Goal: Task Accomplishment & Management: Complete application form

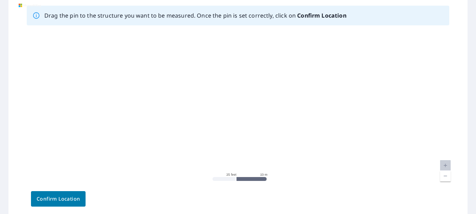
scroll to position [107, 0]
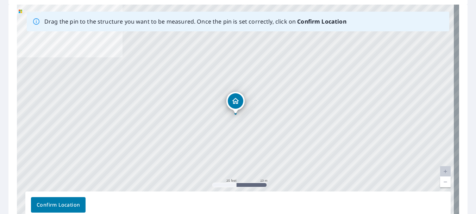
click at [440, 178] on link "Current Level 20, Zoom Out" at bounding box center [445, 182] width 11 height 11
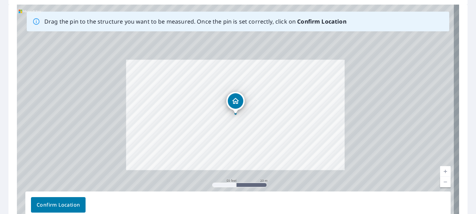
click at [440, 178] on link "Current Level 19, Zoom Out" at bounding box center [445, 182] width 11 height 11
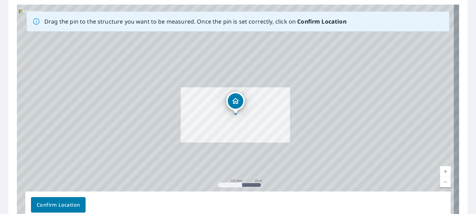
click at [440, 178] on link "Current Level 18, Zoom Out" at bounding box center [445, 182] width 11 height 11
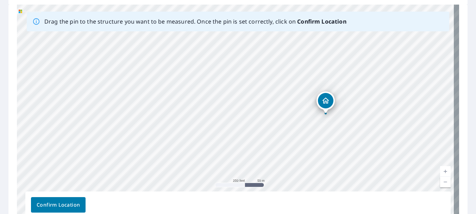
drag, startPoint x: 311, startPoint y: 149, endPoint x: 402, endPoint y: 149, distance: 90.1
click at [402, 149] on div "[STREET_ADDRESS]" at bounding box center [238, 115] width 442 height 221
drag, startPoint x: 324, startPoint y: 104, endPoint x: 199, endPoint y: 72, distance: 129.6
drag, startPoint x: 266, startPoint y: 121, endPoint x: 341, endPoint y: 158, distance: 83.7
click at [341, 158] on div "[STREET_ADDRESS]" at bounding box center [238, 115] width 442 height 221
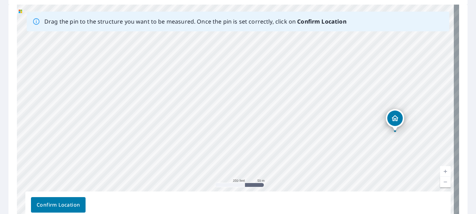
drag, startPoint x: 253, startPoint y: 131, endPoint x: 342, endPoint y: 137, distance: 88.5
click at [272, 120] on div "[STREET_ADDRESS]" at bounding box center [238, 115] width 442 height 221
click at [440, 184] on link "Current Level 17, Zoom Out" at bounding box center [445, 182] width 11 height 11
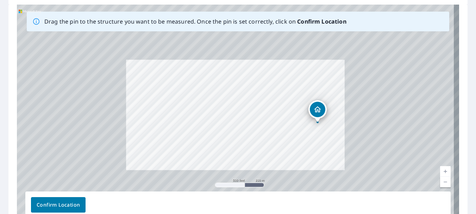
click at [440, 184] on link "Current Level 16, Zoom Out" at bounding box center [445, 182] width 11 height 11
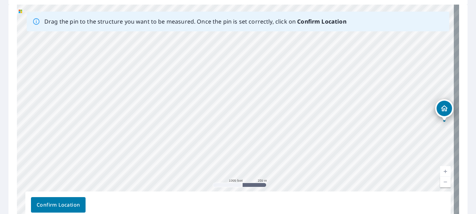
drag, startPoint x: 276, startPoint y: 103, endPoint x: 444, endPoint y: 106, distance: 167.9
click at [444, 106] on div "[STREET_ADDRESS]" at bounding box center [238, 115] width 442 height 221
click at [440, 168] on link "Current Level 15, Zoom In" at bounding box center [445, 171] width 11 height 11
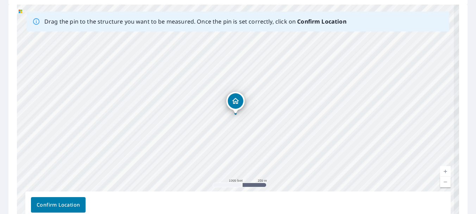
click at [440, 168] on link "Current Level 15, Zoom In" at bounding box center [445, 171] width 11 height 11
click at [440, 168] on link "Current Level 16, Zoom In" at bounding box center [445, 171] width 11 height 11
click at [440, 168] on link "Current Level 16.888968687611257, Zoom In" at bounding box center [445, 171] width 11 height 11
click at [440, 168] on link "Current Level 17.86792627204937, Zoom In" at bounding box center [445, 171] width 11 height 11
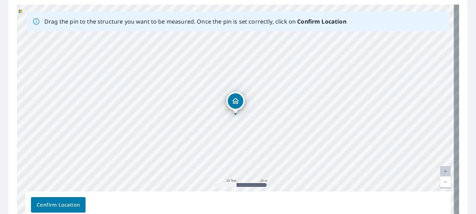
click at [442, 182] on link "Current Level 20, Zoom Out" at bounding box center [445, 182] width 11 height 11
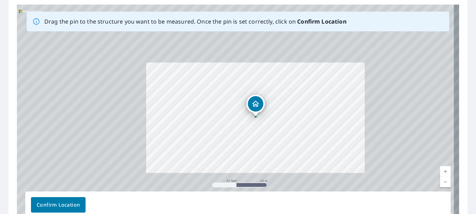
drag, startPoint x: 361, startPoint y: 158, endPoint x: 380, endPoint y: 161, distance: 19.7
click at [380, 161] on div "[STREET_ADDRESS]" at bounding box center [238, 115] width 442 height 221
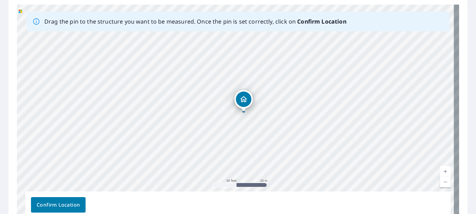
drag, startPoint x: 252, startPoint y: 106, endPoint x: 240, endPoint y: 101, distance: 13.4
click at [240, 101] on div "[STREET_ADDRESS]" at bounding box center [238, 115] width 442 height 221
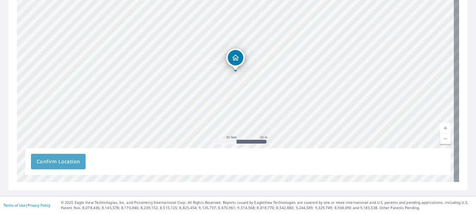
click at [79, 159] on span "Confirm Location" at bounding box center [58, 161] width 43 height 9
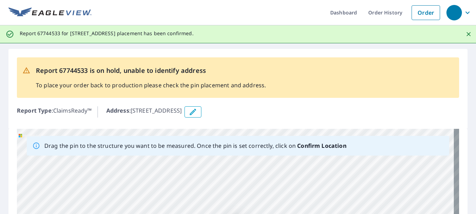
scroll to position [0, 0]
